Goal: Transaction & Acquisition: Purchase product/service

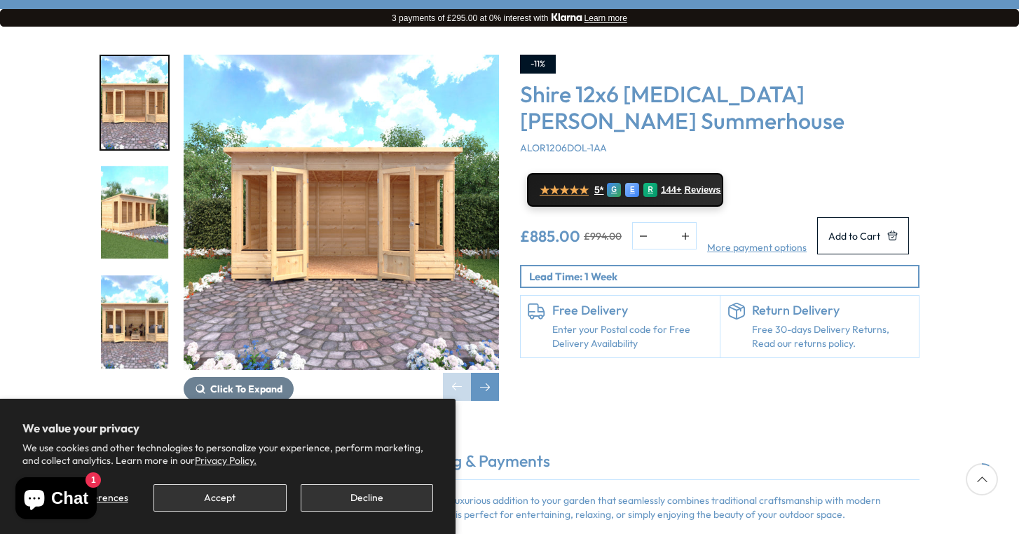
scroll to position [226, 0]
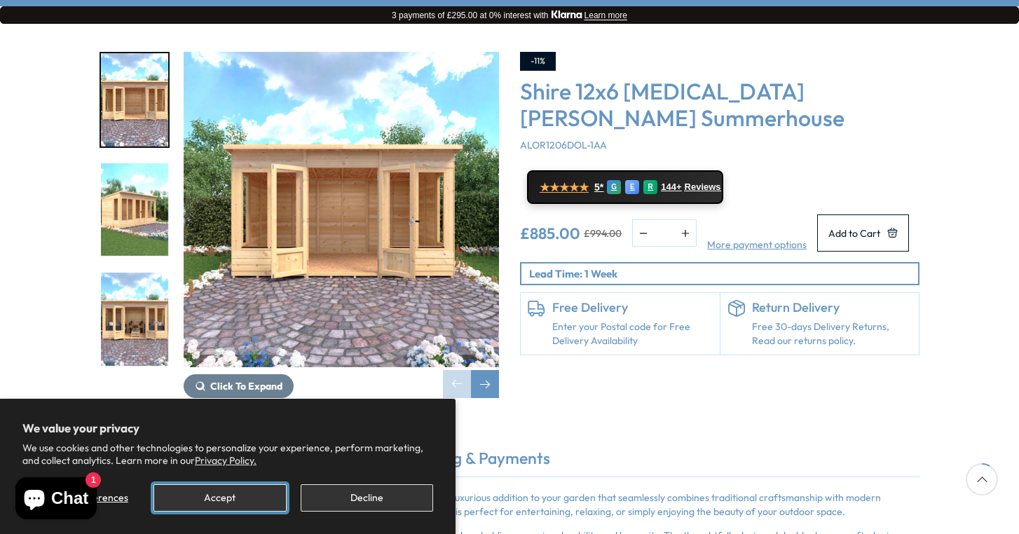
click at [240, 505] on button "Accept" at bounding box center [220, 497] width 133 height 27
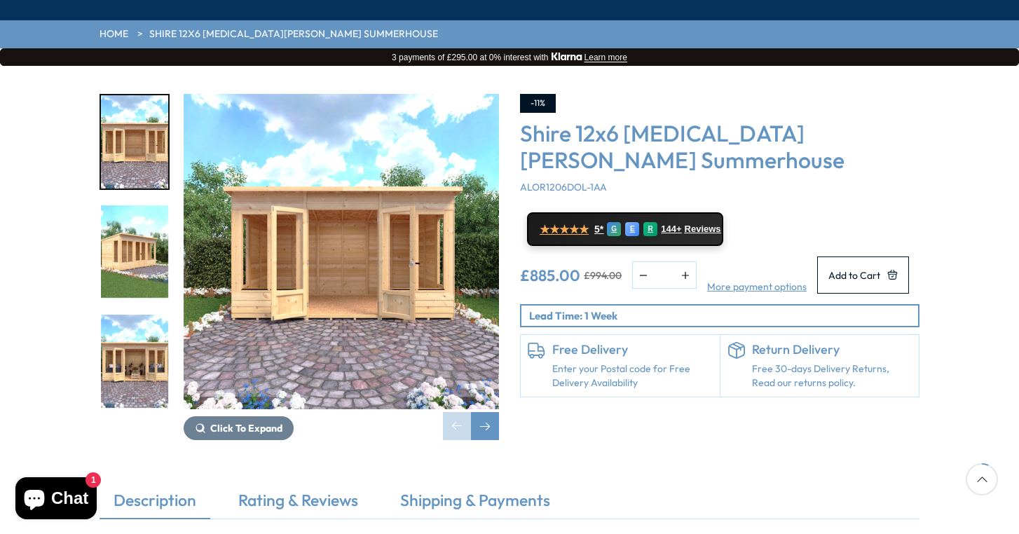
scroll to position [183, 0]
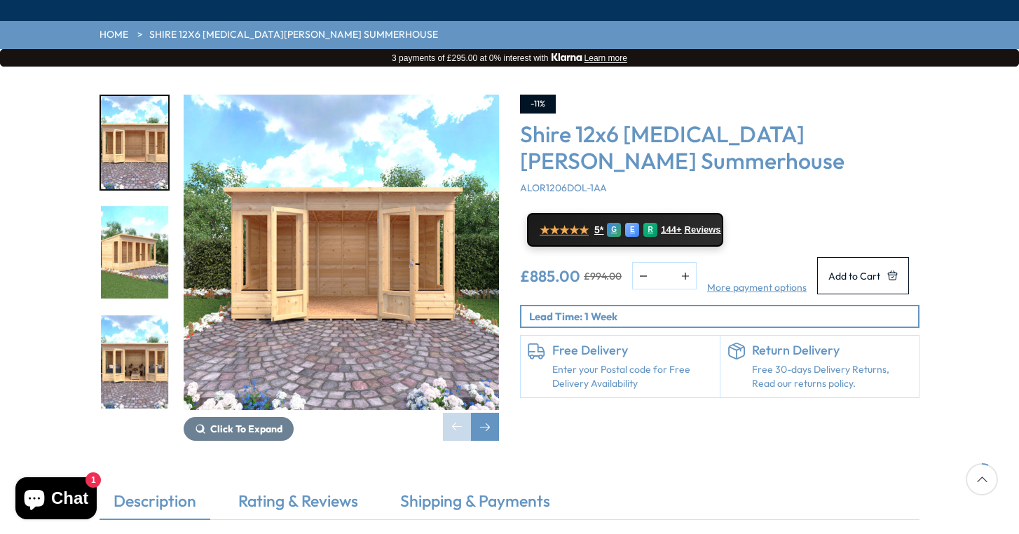
click at [140, 206] on img "2 / 9" at bounding box center [134, 252] width 67 height 93
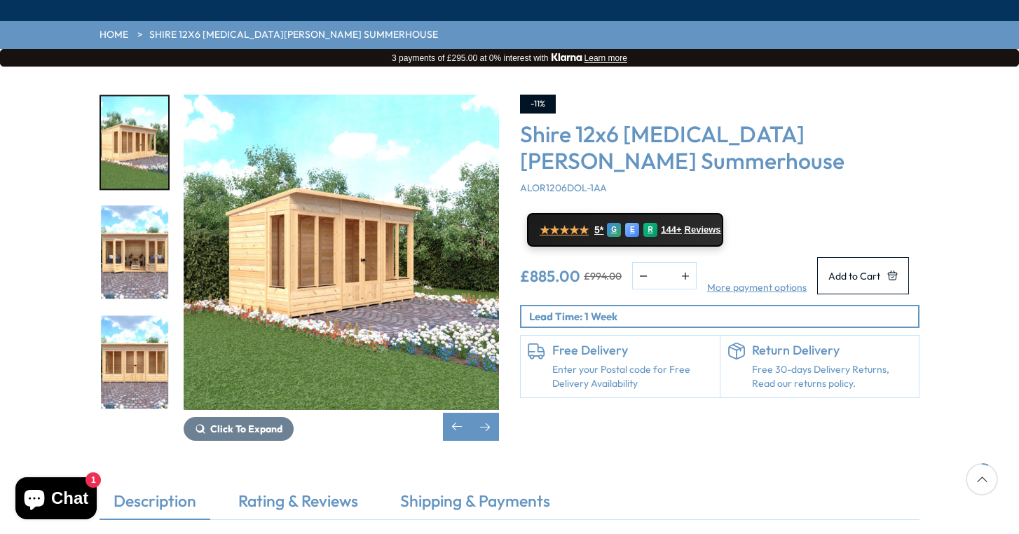
click at [119, 315] on img "4 / 9" at bounding box center [134, 361] width 67 height 93
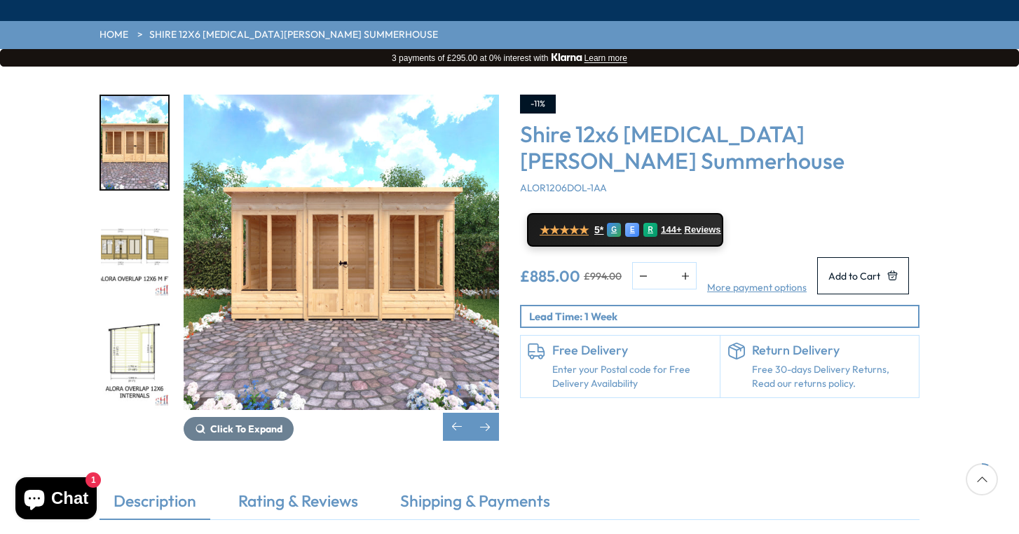
click at [142, 206] on img "5 / 9" at bounding box center [134, 252] width 67 height 93
click at [163, 206] on img "5 / 9" at bounding box center [134, 252] width 67 height 93
click at [130, 210] on img "5 / 9" at bounding box center [134, 252] width 67 height 93
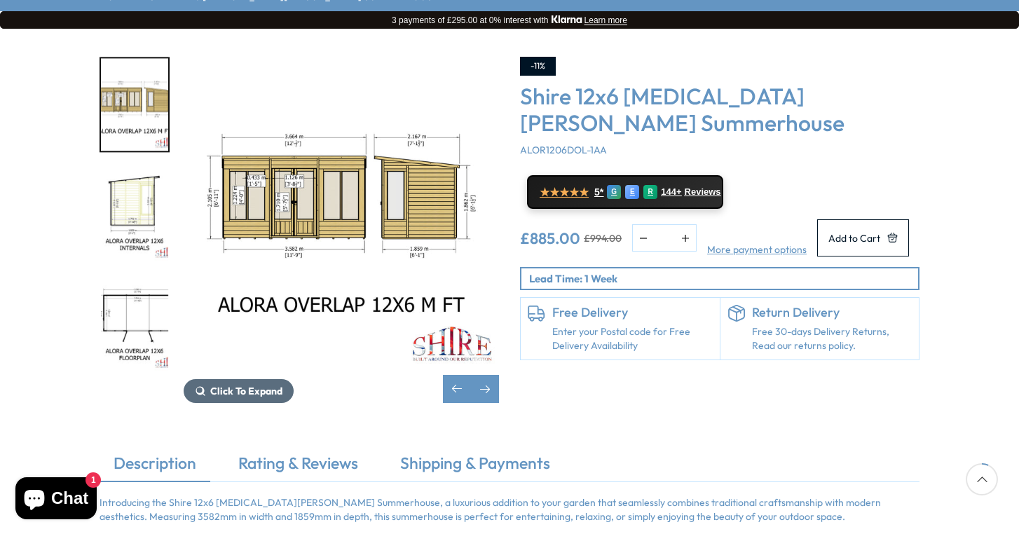
scroll to position [257, 0]
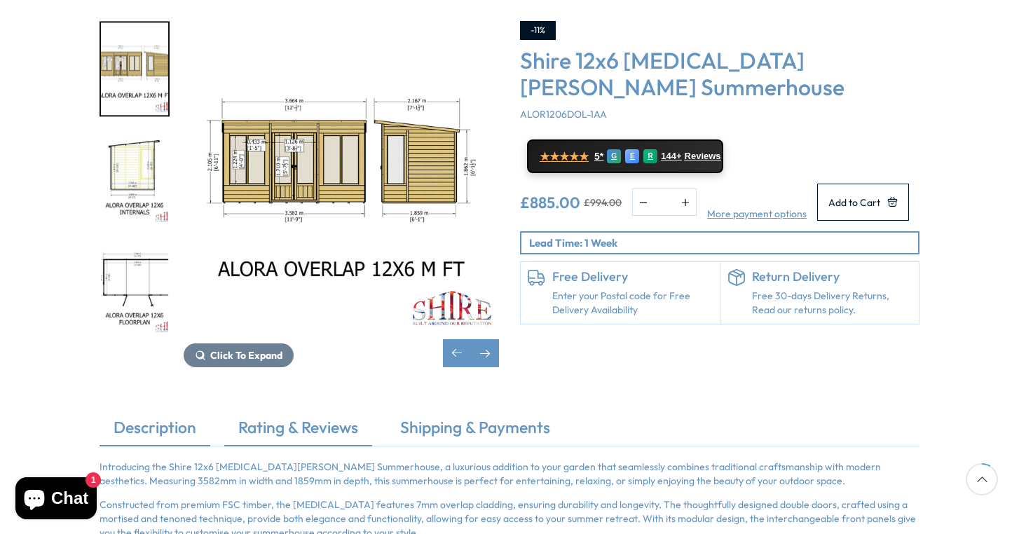
click at [321, 416] on link "Rating & Reviews" at bounding box center [298, 430] width 148 height 29
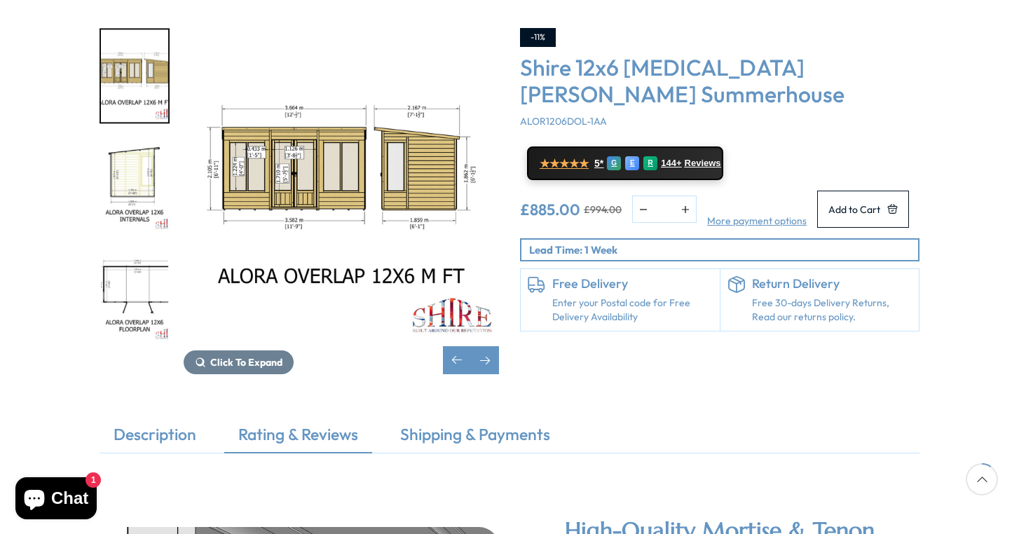
scroll to position [274, 0]
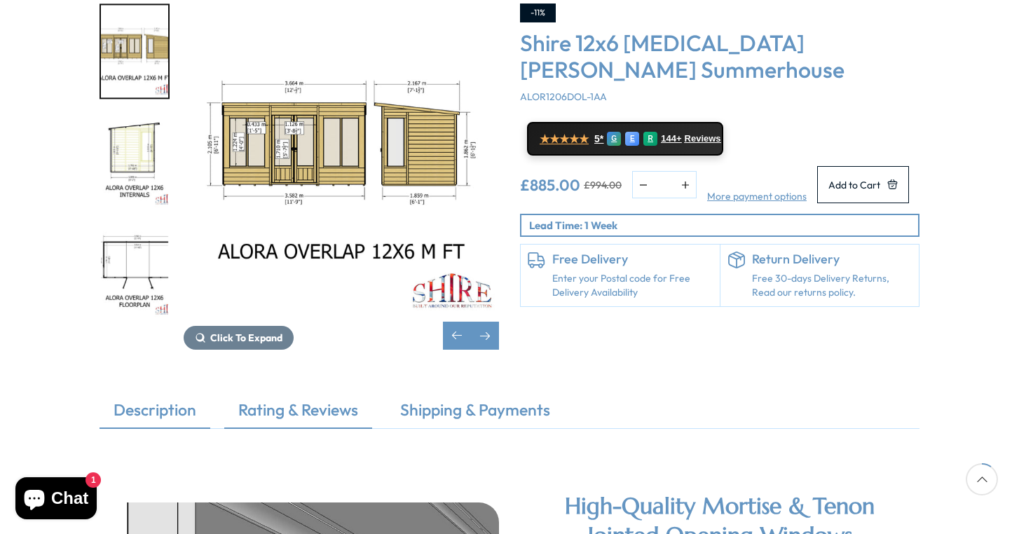
click at [172, 399] on link "Description" at bounding box center [155, 413] width 111 height 29
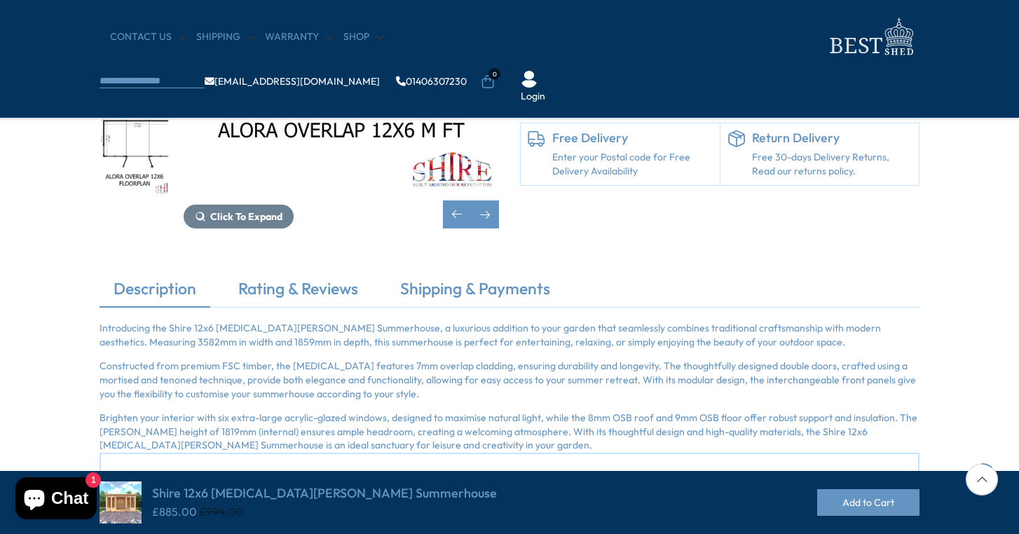
scroll to position [186, 0]
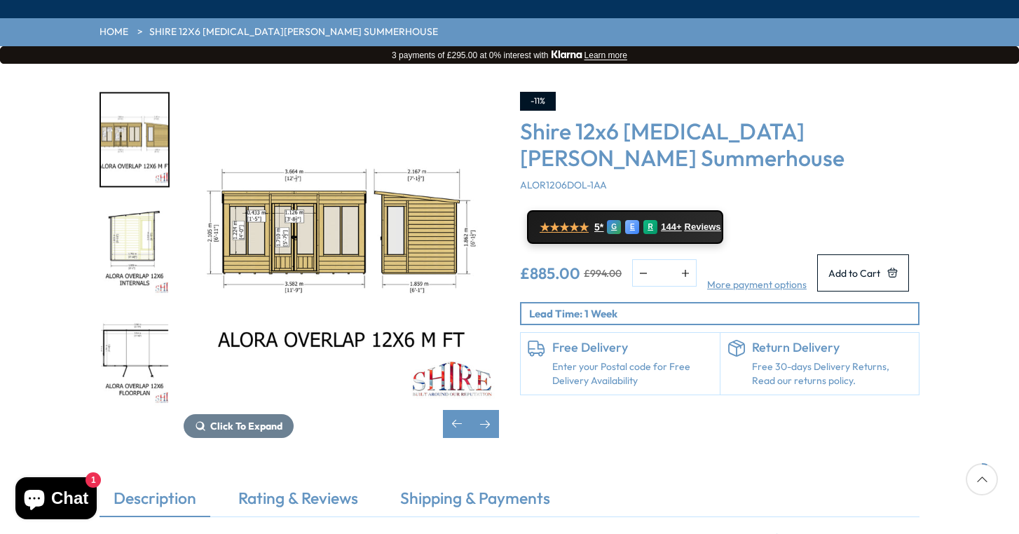
click at [219, 235] on img "5 / 9" at bounding box center [341, 249] width 315 height 315
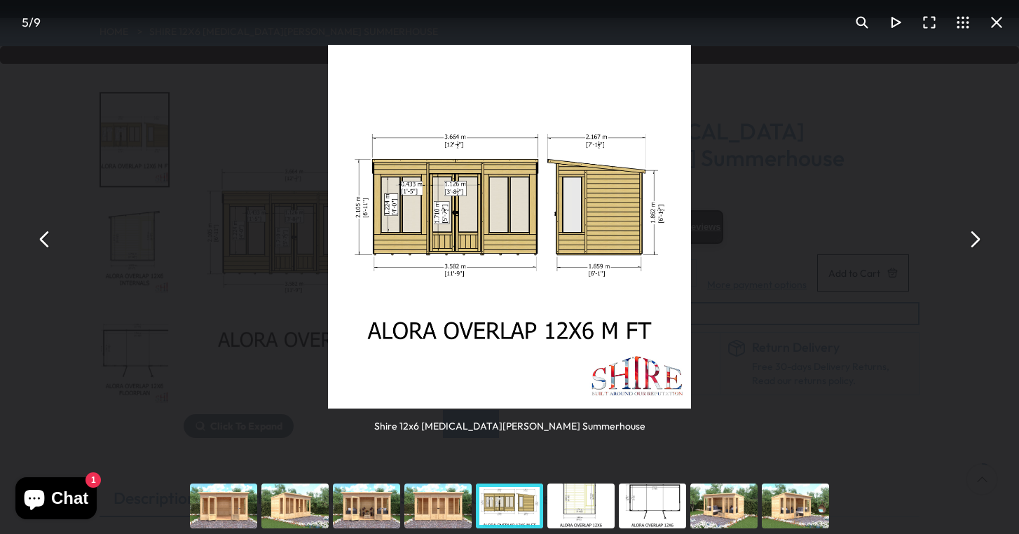
click at [50, 247] on button "You can close this modal content with the ESC key" at bounding box center [45, 239] width 34 height 34
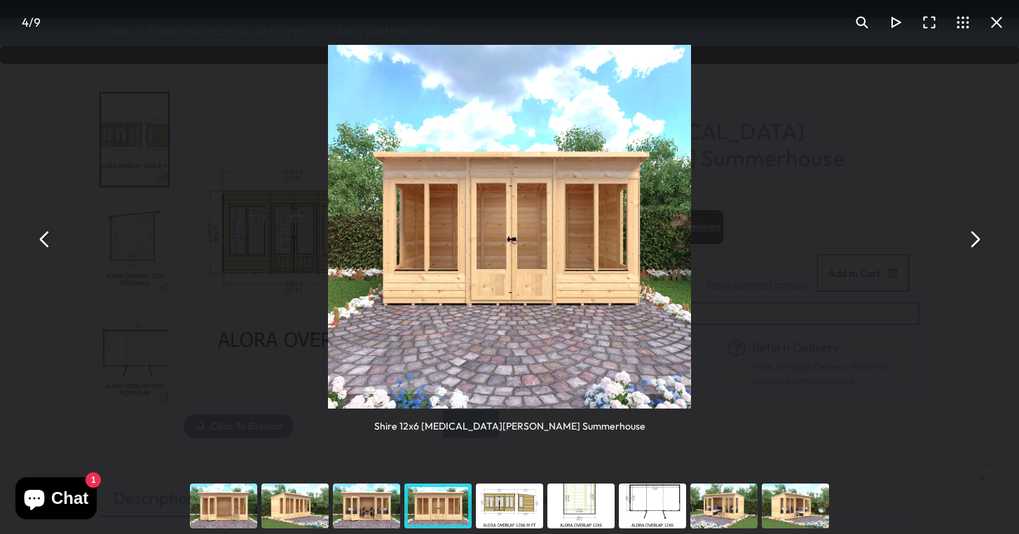
click at [977, 242] on button "You can close this modal content with the ESC key" at bounding box center [975, 239] width 34 height 34
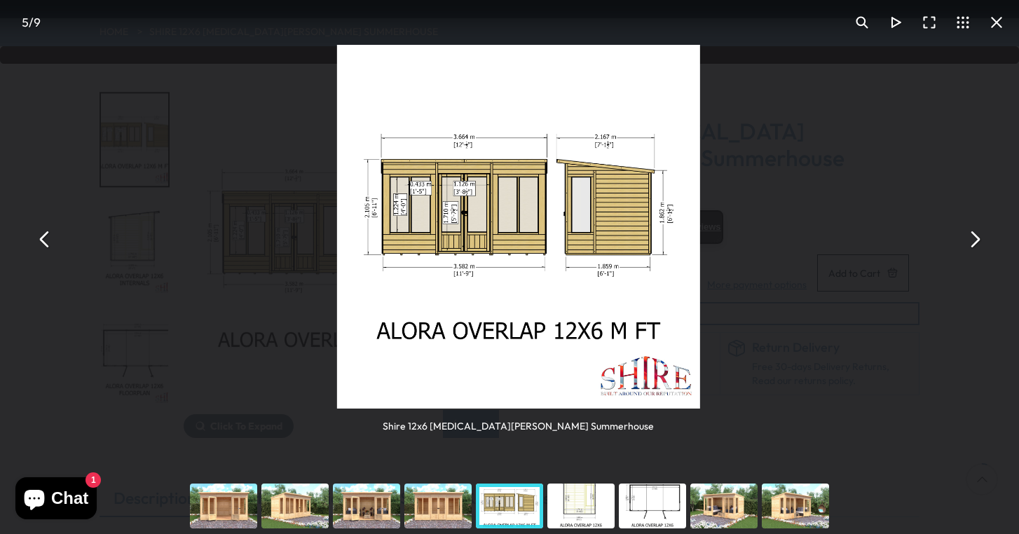
click at [977, 242] on button "You can close this modal content with the ESC key" at bounding box center [975, 239] width 34 height 34
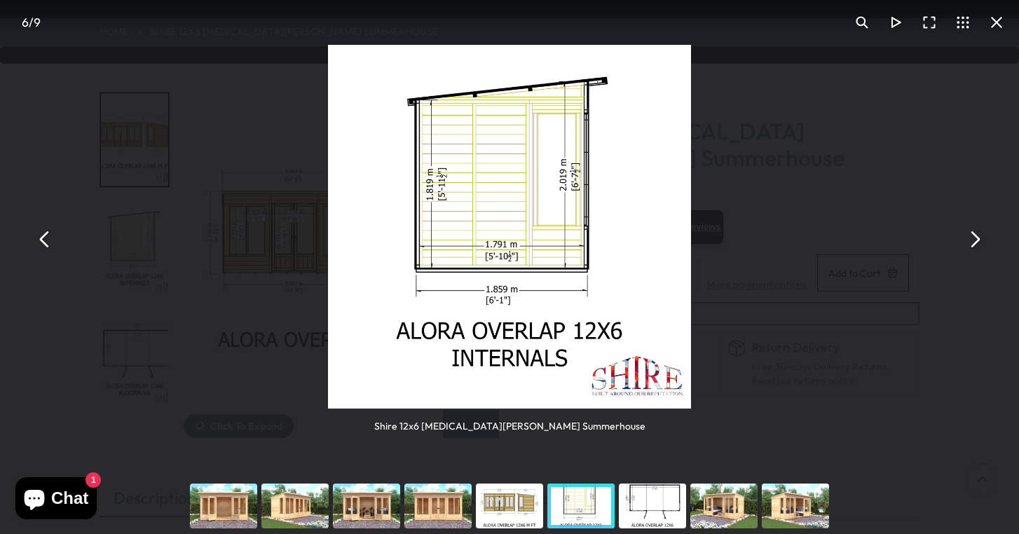
click at [977, 242] on button "You can close this modal content with the ESC key" at bounding box center [975, 239] width 34 height 34
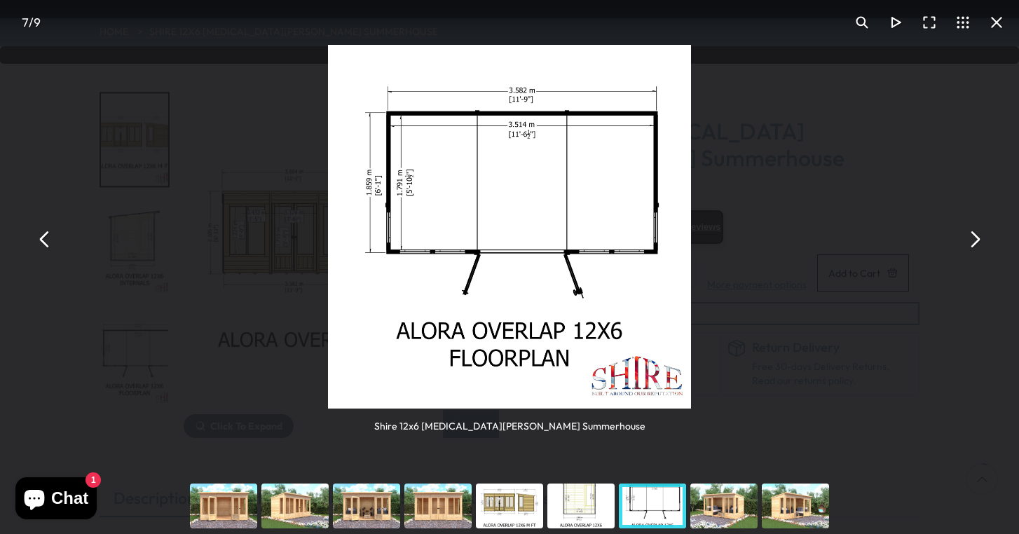
click at [977, 242] on button "You can close this modal content with the ESC key" at bounding box center [975, 239] width 34 height 34
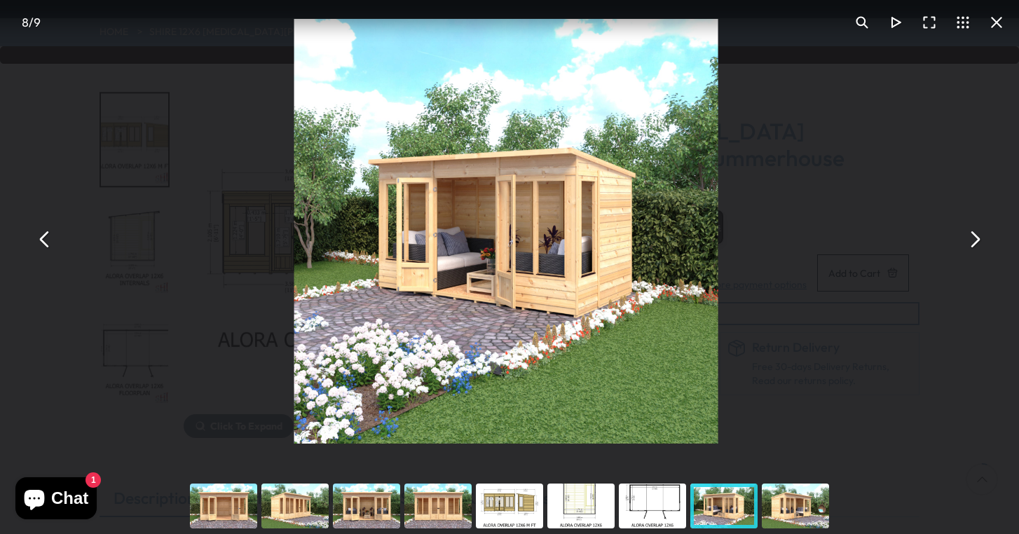
click at [979, 245] on button "You can close this modal content with the ESC key" at bounding box center [975, 239] width 34 height 34
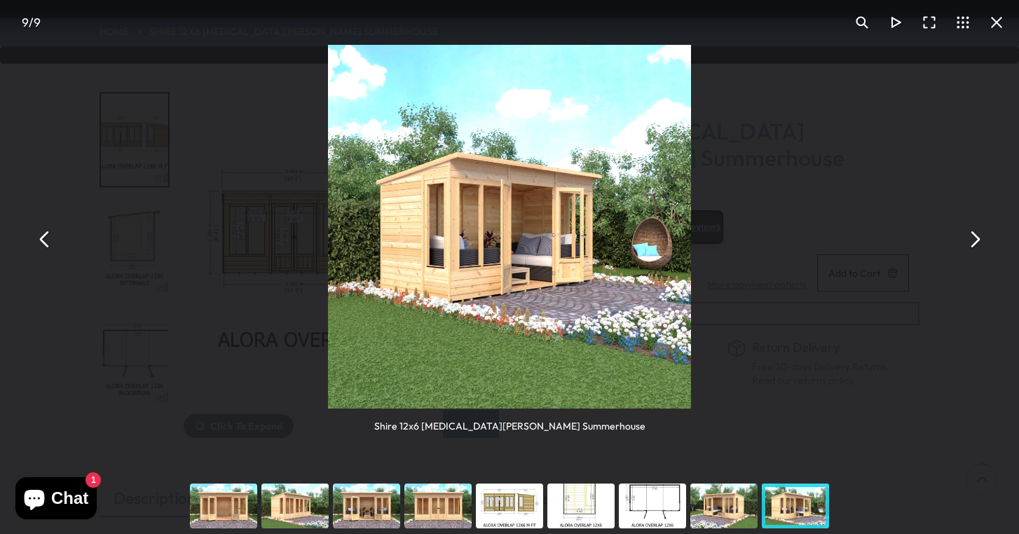
click at [979, 245] on button "You can close this modal content with the ESC key" at bounding box center [975, 239] width 34 height 34
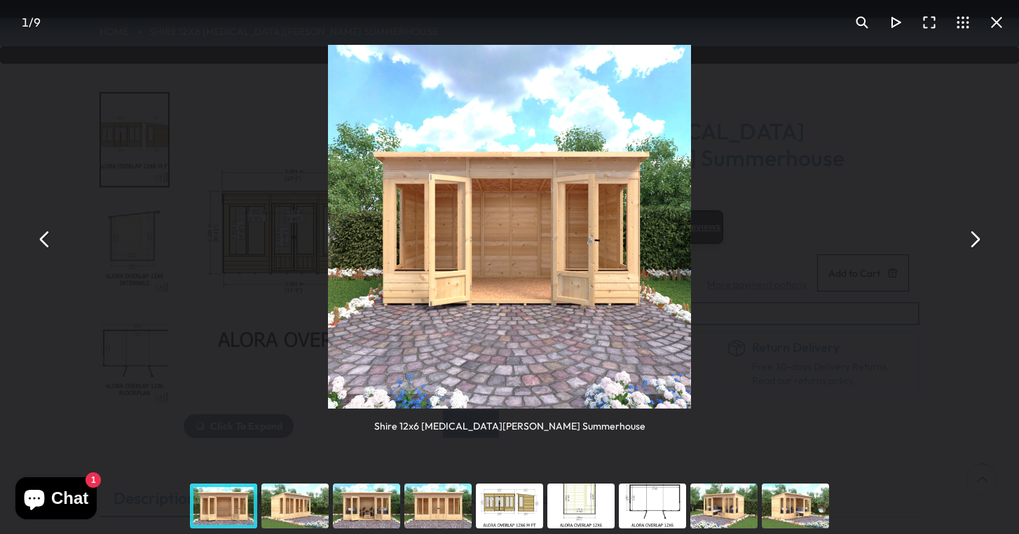
click at [979, 245] on button "You can close this modal content with the ESC key" at bounding box center [975, 239] width 34 height 34
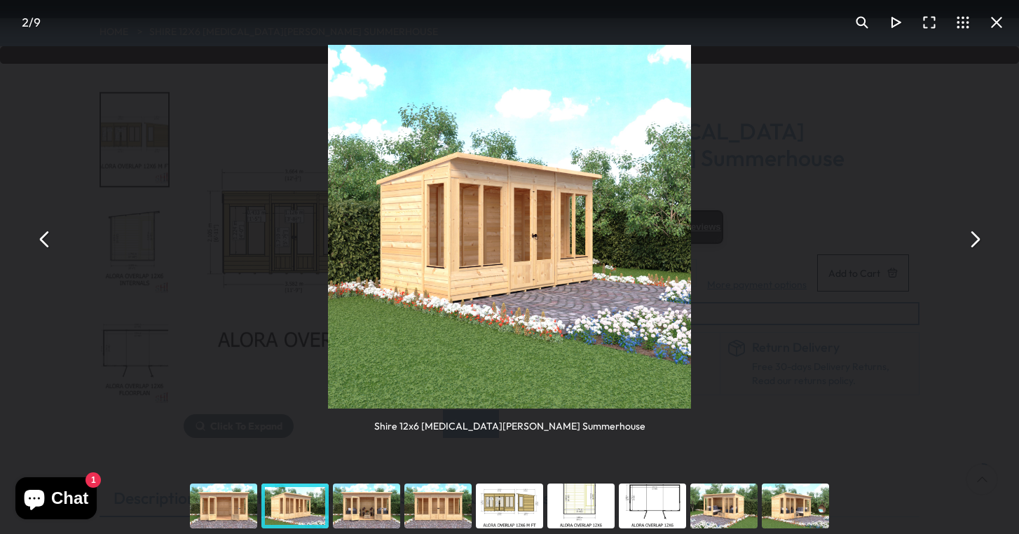
click at [979, 245] on button "You can close this modal content with the ESC key" at bounding box center [975, 239] width 34 height 34
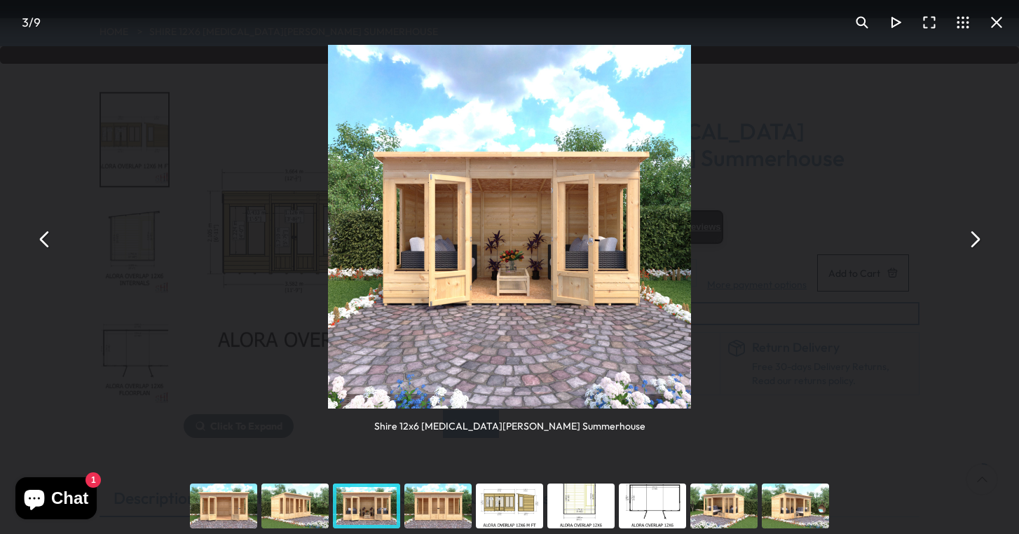
click at [979, 245] on button "You can close this modal content with the ESC key" at bounding box center [975, 239] width 34 height 34
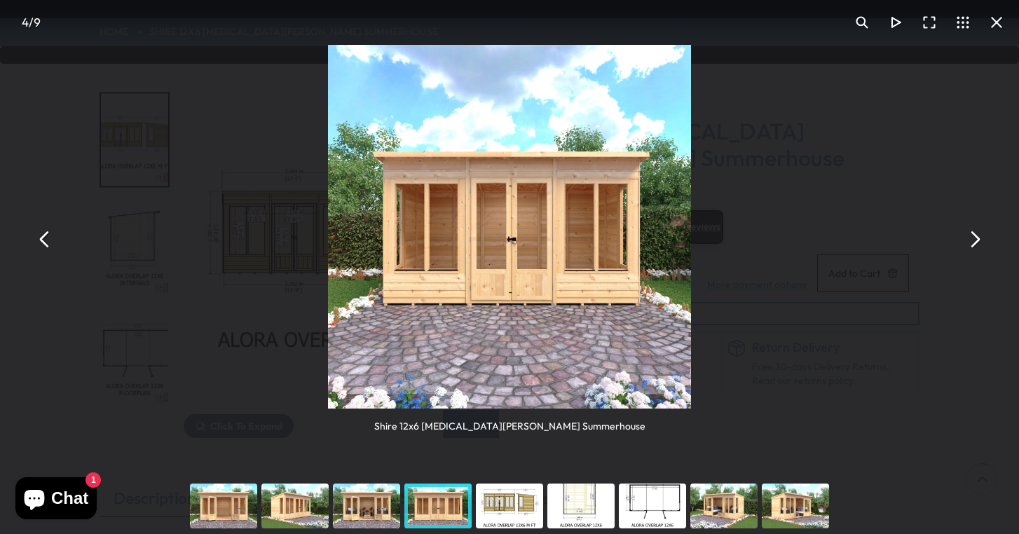
click at [996, 27] on button "You can close this modal content with the ESC key" at bounding box center [997, 23] width 34 height 34
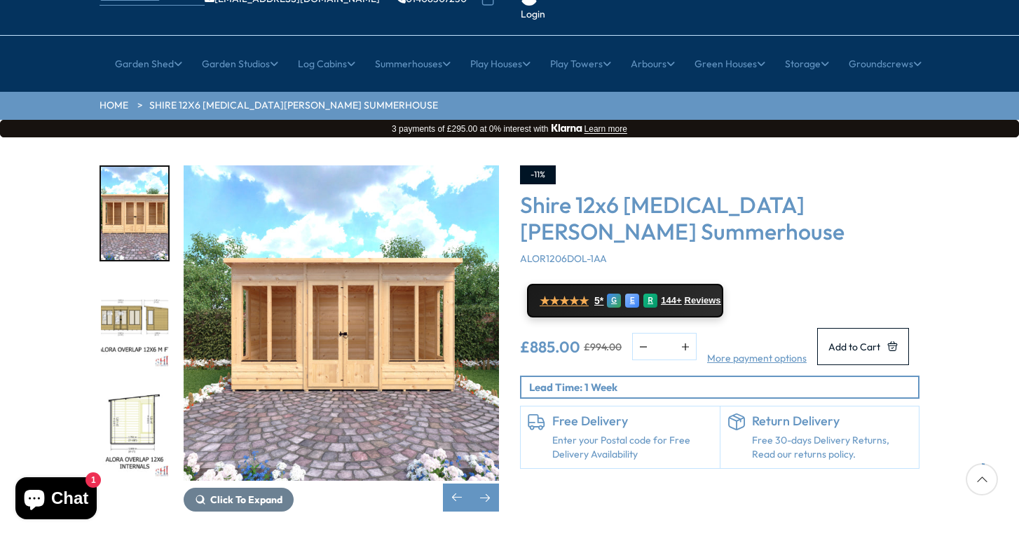
scroll to position [97, 0]
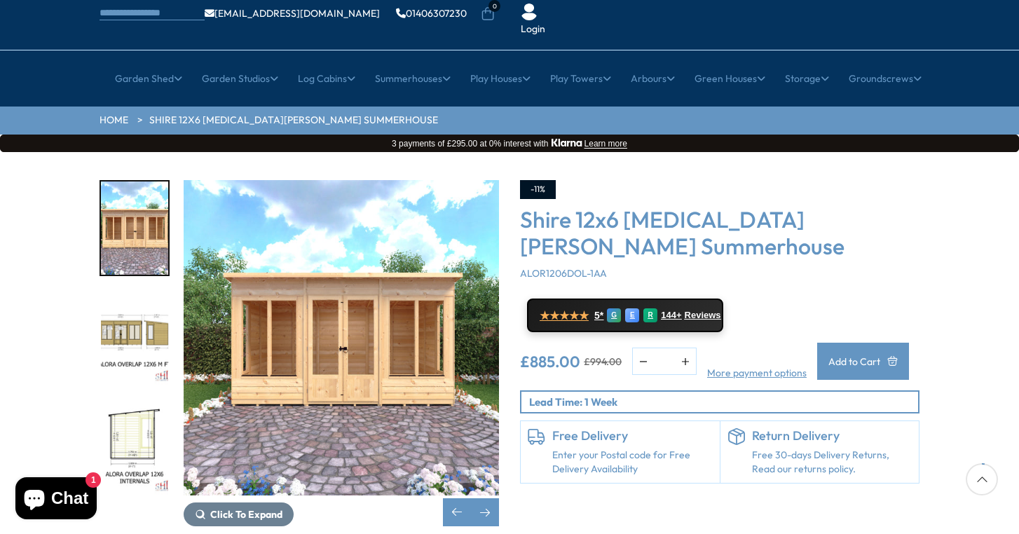
click at [881, 343] on button "Add to Cart" at bounding box center [863, 361] width 92 height 37
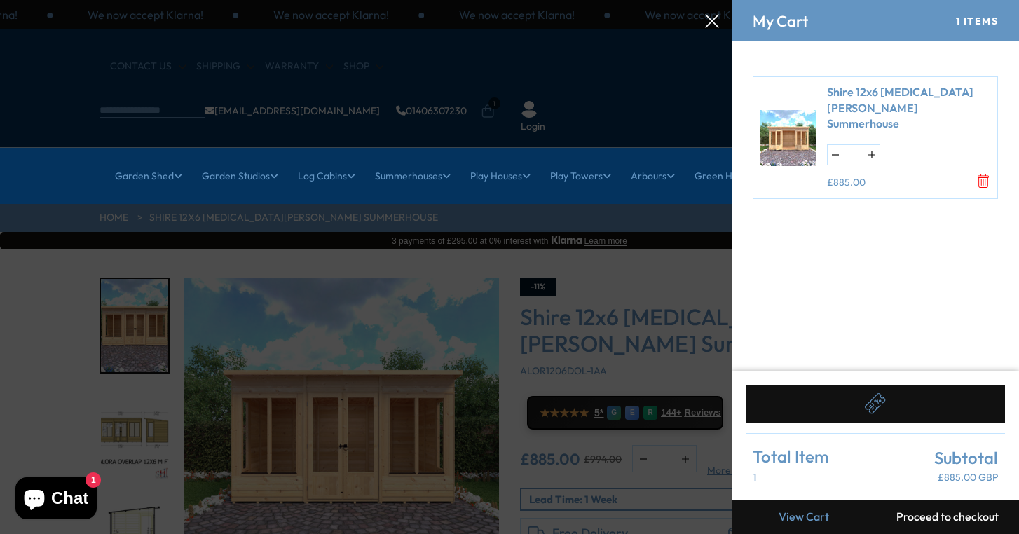
click at [943, 517] on button "Proceed to checkout" at bounding box center [948, 517] width 144 height 34
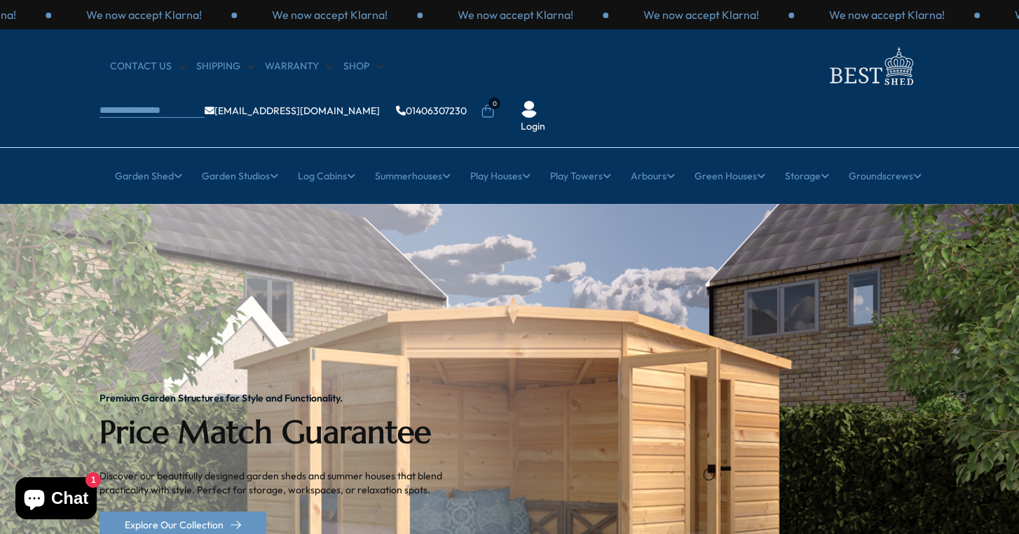
click at [557, 101] on div "Login" at bounding box center [533, 117] width 48 height 33
click at [874, 92] on div "CONTACT US Shipping Warranty Shop info@bestshed.co.uk 01406307230 0 Login" at bounding box center [509, 88] width 1019 height 118
click at [874, 88] on nav "CONTACT US Shipping Warranty Shop info@bestshed.co.uk 01406307230 0 Login" at bounding box center [510, 88] width 820 height 90
click at [545, 120] on link "Login" at bounding box center [533, 127] width 25 height 14
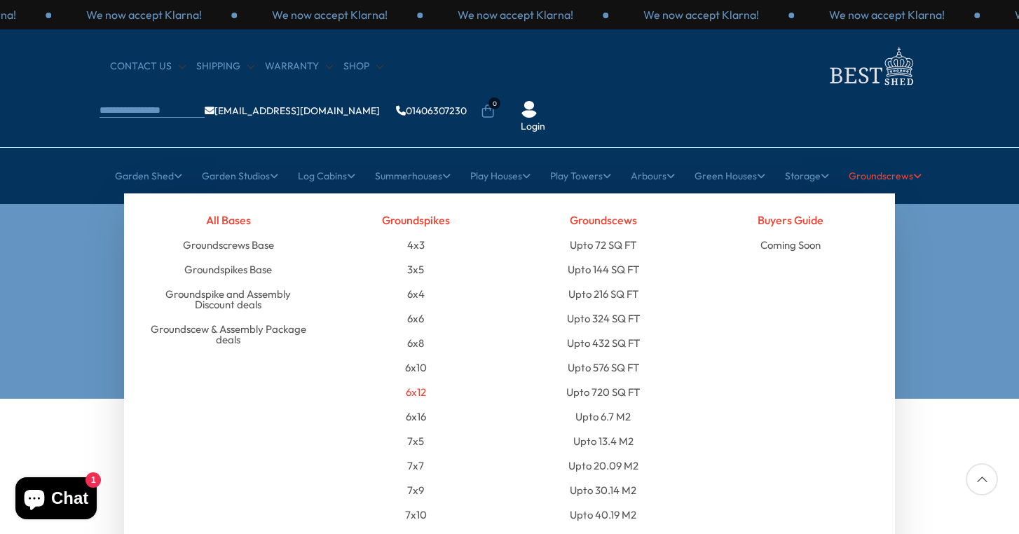
click at [421, 380] on link "6x12" at bounding box center [416, 392] width 20 height 25
